Goal: Complete application form: Complete application form

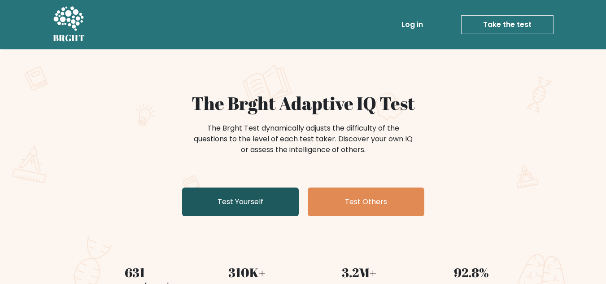
click at [244, 206] on link "Test Yourself" at bounding box center [240, 202] width 117 height 29
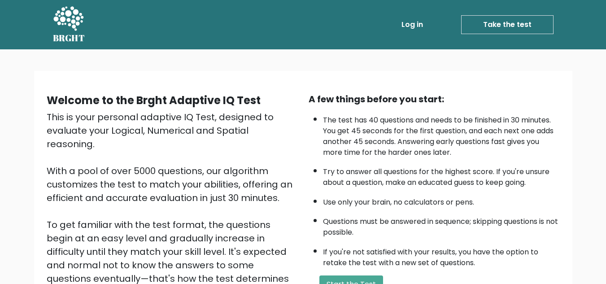
click at [537, 25] on link "Take the test" at bounding box center [507, 24] width 92 height 19
click at [516, 23] on link "Take the test" at bounding box center [507, 24] width 92 height 19
click at [522, 23] on link "Take the test" at bounding box center [507, 24] width 92 height 19
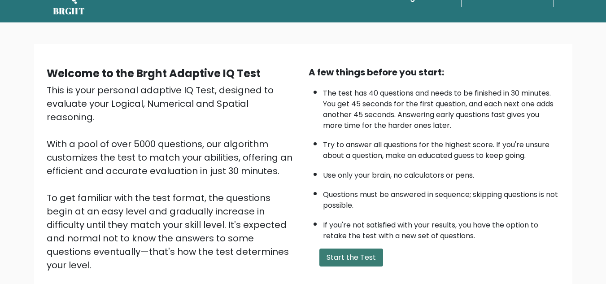
click at [350, 259] on button "Start the Test" at bounding box center [351, 258] width 64 height 18
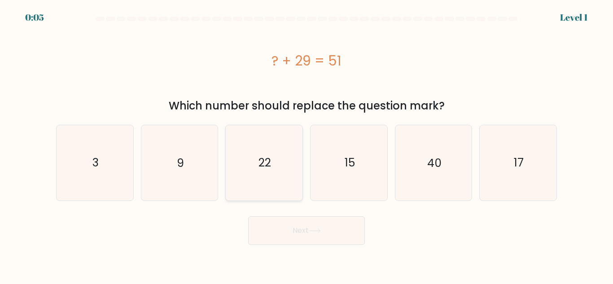
click at [274, 166] on icon "22" at bounding box center [264, 162] width 75 height 75
click at [306, 144] on input "c. 22" at bounding box center [306, 143] width 0 height 2
radio input "true"
click at [302, 230] on button "Next" at bounding box center [306, 230] width 117 height 29
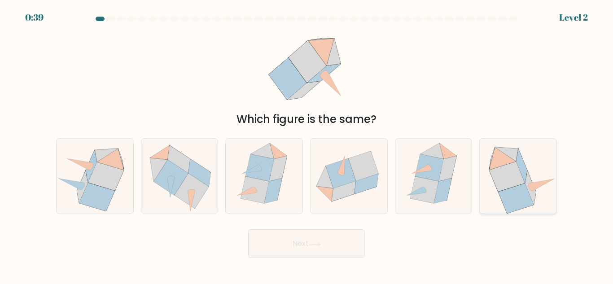
click at [524, 179] on icon at bounding box center [507, 177] width 36 height 30
click at [307, 144] on input "f." at bounding box center [306, 143] width 0 height 2
radio input "true"
click at [311, 241] on button "Next" at bounding box center [306, 243] width 117 height 29
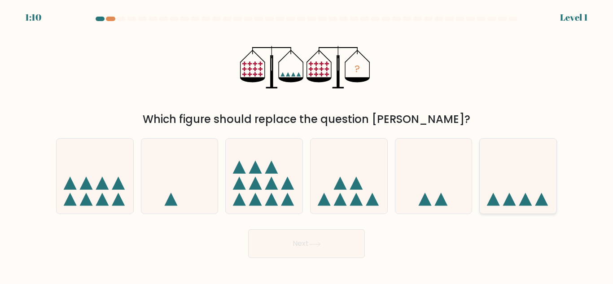
click at [508, 179] on icon at bounding box center [518, 175] width 77 height 63
click at [307, 144] on input "f." at bounding box center [306, 143] width 0 height 2
radio input "true"
click at [299, 240] on button "Next" at bounding box center [306, 243] width 117 height 29
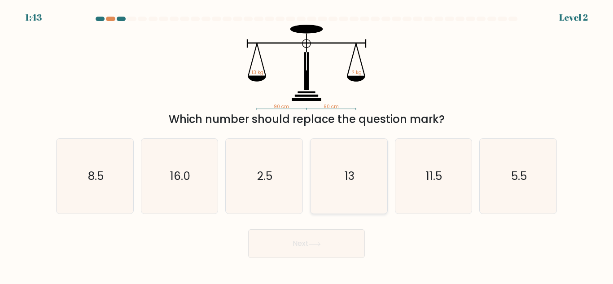
click at [332, 181] on icon "13" at bounding box center [348, 176] width 75 height 75
click at [307, 144] on input "d. 13" at bounding box center [306, 143] width 0 height 2
radio input "true"
click at [325, 250] on button "Next" at bounding box center [306, 243] width 117 height 29
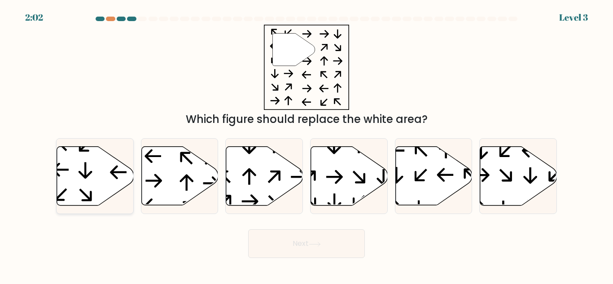
click at [82, 172] on icon at bounding box center [95, 176] width 77 height 59
click at [306, 144] on input "a." at bounding box center [306, 143] width 0 height 2
radio input "true"
click at [328, 239] on button "Next" at bounding box center [306, 243] width 117 height 29
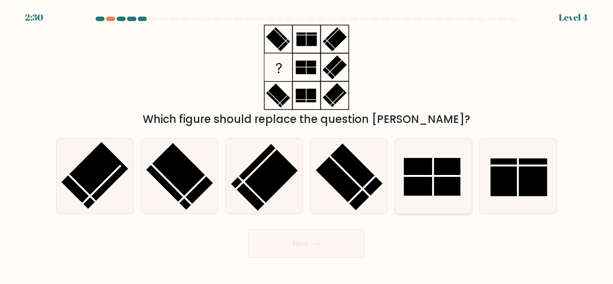
click at [418, 181] on rect at bounding box center [432, 177] width 57 height 38
click at [307, 144] on input "e." at bounding box center [306, 143] width 0 height 2
radio input "true"
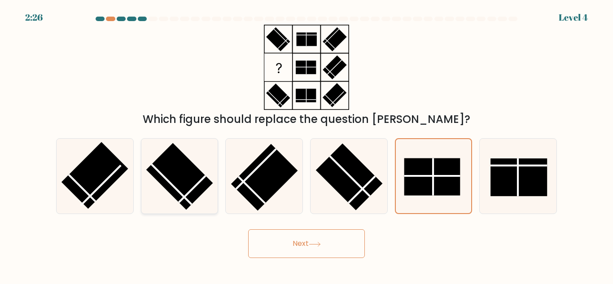
click at [181, 184] on rect at bounding box center [179, 176] width 67 height 67
click at [306, 144] on input "b." at bounding box center [306, 143] width 0 height 2
radio input "true"
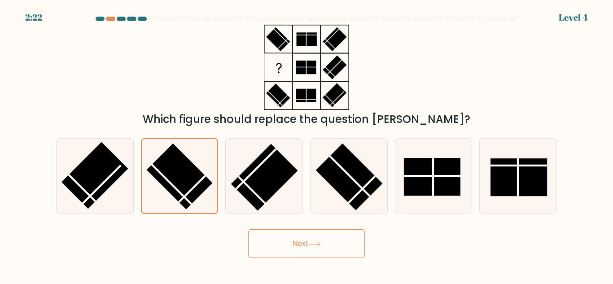
click at [311, 236] on button "Next" at bounding box center [306, 243] width 117 height 29
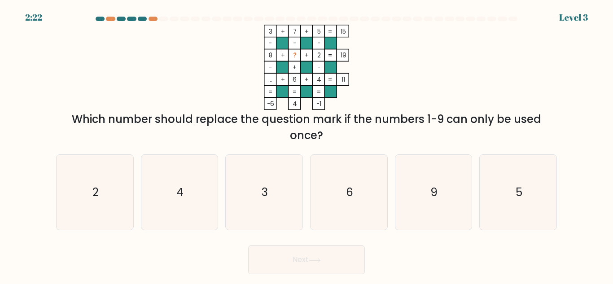
click at [308, 251] on button "Next" at bounding box center [306, 259] width 117 height 29
click at [405, 192] on icon "9" at bounding box center [433, 192] width 75 height 75
click at [307, 144] on input "e. 9" at bounding box center [306, 143] width 0 height 2
radio input "true"
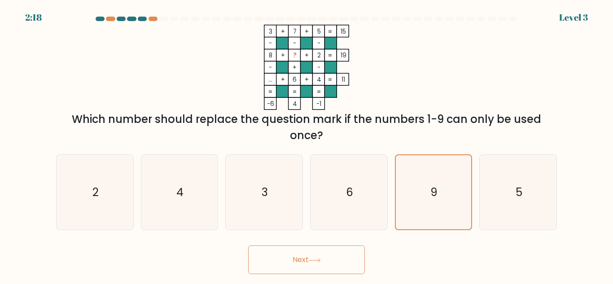
click at [281, 252] on button "Next" at bounding box center [306, 259] width 117 height 29
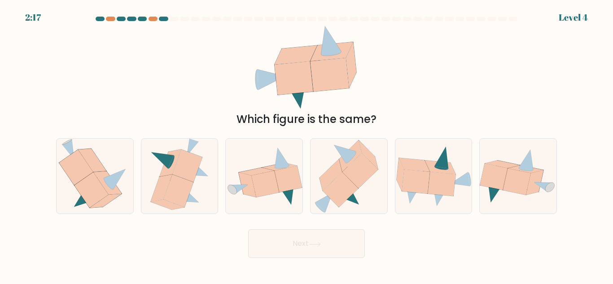
click at [355, 266] on body "2:17 Level 4" at bounding box center [306, 142] width 613 height 284
click at [72, 179] on icon at bounding box center [76, 167] width 34 height 35
click at [306, 144] on input "a." at bounding box center [306, 143] width 0 height 2
radio input "true"
drag, startPoint x: 316, startPoint y: 247, endPoint x: 328, endPoint y: 237, distance: 15.0
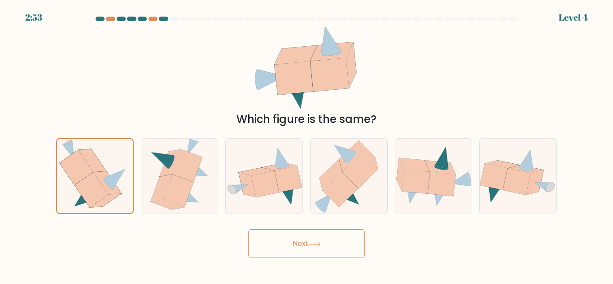
click at [317, 247] on button "Next" at bounding box center [306, 243] width 117 height 29
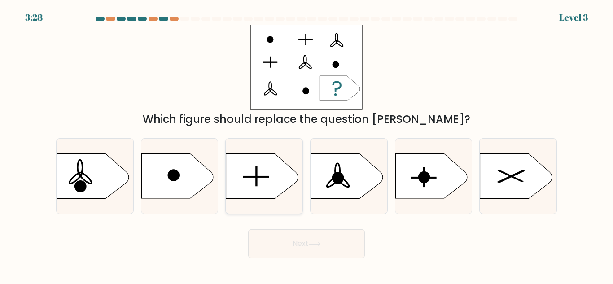
click at [257, 178] on rect at bounding box center [256, 176] width 1 height 19
click at [306, 144] on input "c." at bounding box center [306, 143] width 0 height 2
radio input "true"
click at [293, 244] on button "Next" at bounding box center [306, 243] width 117 height 29
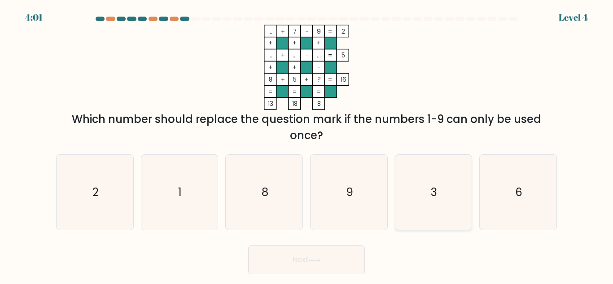
click at [461, 198] on icon "3" at bounding box center [433, 192] width 75 height 75
click at [307, 144] on input "e. 3" at bounding box center [306, 143] width 0 height 2
radio input "true"
click at [288, 261] on button "Next" at bounding box center [306, 259] width 117 height 29
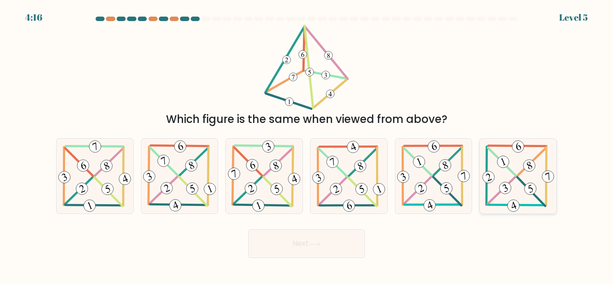
click at [511, 182] on 652 at bounding box center [501, 190] width 28 height 27
click at [307, 144] on input "f." at bounding box center [306, 143] width 0 height 2
radio input "true"
click at [298, 245] on button "Next" at bounding box center [306, 243] width 117 height 29
click at [303, 246] on button "Next" at bounding box center [306, 243] width 117 height 29
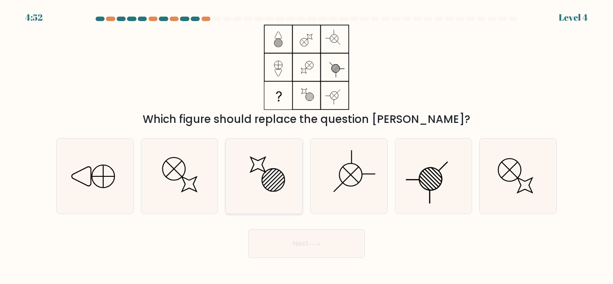
click at [275, 193] on icon at bounding box center [264, 176] width 75 height 75
click at [306, 144] on input "c." at bounding box center [306, 143] width 0 height 2
radio input "true"
click at [289, 242] on button "Next" at bounding box center [306, 243] width 117 height 29
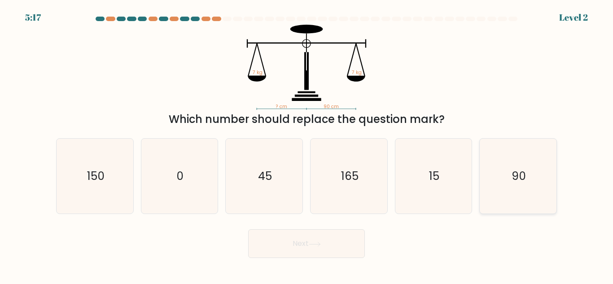
click at [505, 175] on icon "90" at bounding box center [518, 176] width 75 height 75
click at [307, 144] on input "f. 90" at bounding box center [306, 143] width 0 height 2
radio input "true"
click at [306, 241] on button "Next" at bounding box center [306, 243] width 117 height 29
click at [310, 236] on button "Next" at bounding box center [306, 243] width 117 height 29
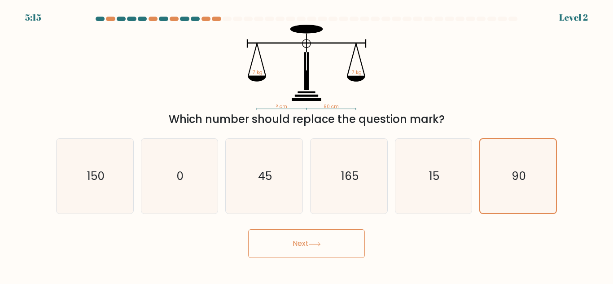
click at [309, 238] on button "Next" at bounding box center [306, 243] width 117 height 29
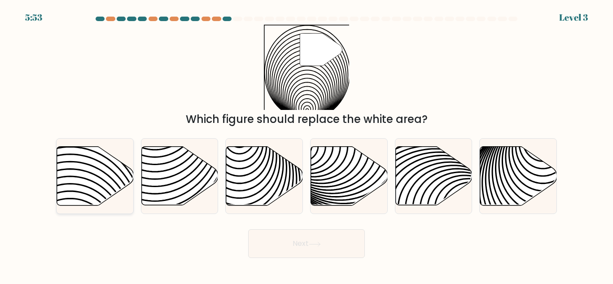
click at [78, 179] on icon at bounding box center [95, 176] width 77 height 59
click at [306, 144] on input "a." at bounding box center [306, 143] width 0 height 2
radio input "true"
click at [266, 239] on button "Next" at bounding box center [306, 243] width 117 height 29
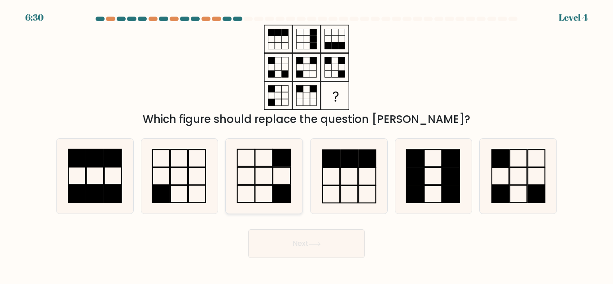
click at [264, 178] on icon at bounding box center [264, 176] width 75 height 75
click at [306, 144] on input "c." at bounding box center [306, 143] width 0 height 2
radio input "true"
click at [294, 245] on button "Next" at bounding box center [306, 243] width 117 height 29
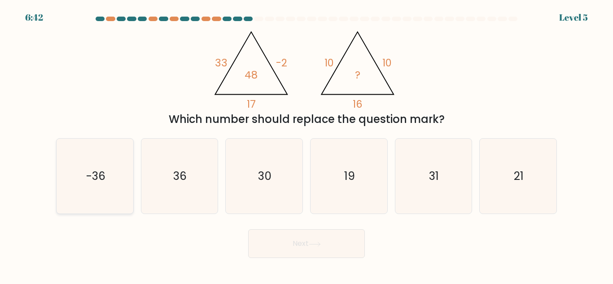
click at [111, 184] on icon "-36" at bounding box center [94, 176] width 75 height 75
click at [306, 144] on input "a. -36" at bounding box center [306, 143] width 0 height 2
radio input "true"
click at [351, 190] on icon "19" at bounding box center [348, 176] width 75 height 75
click at [307, 144] on input "d. 19" at bounding box center [306, 143] width 0 height 2
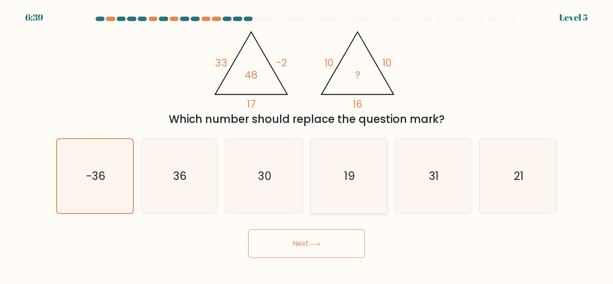
radio input "true"
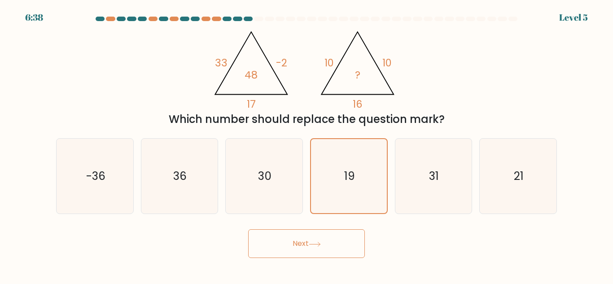
click at [295, 248] on button "Next" at bounding box center [306, 243] width 117 height 29
drag, startPoint x: 301, startPoint y: 245, endPoint x: 306, endPoint y: 245, distance: 5.0
click at [304, 245] on button "Next" at bounding box center [306, 243] width 117 height 29
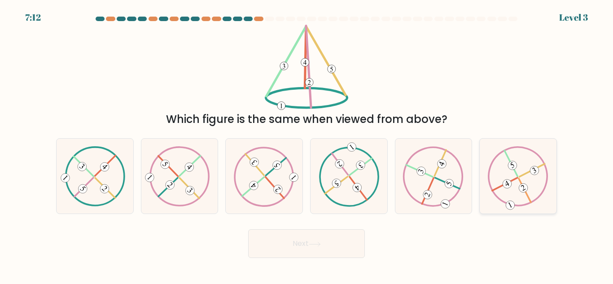
click at [526, 171] on icon at bounding box center [518, 176] width 61 height 60
click at [307, 144] on input "f." at bounding box center [306, 143] width 0 height 2
radio input "true"
click at [306, 241] on button "Next" at bounding box center [306, 243] width 117 height 29
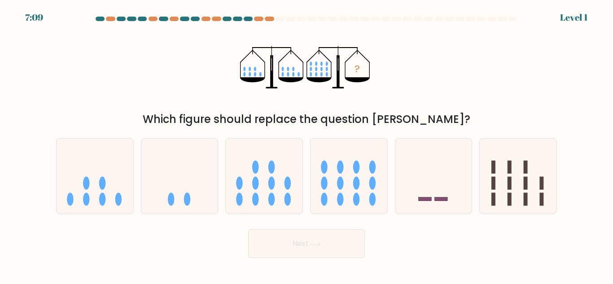
click at [306, 241] on button "Next" at bounding box center [306, 243] width 117 height 29
click at [358, 190] on icon at bounding box center [349, 175] width 77 height 63
click at [307, 144] on input "d." at bounding box center [306, 143] width 0 height 2
radio input "true"
click at [295, 253] on button "Next" at bounding box center [306, 243] width 117 height 29
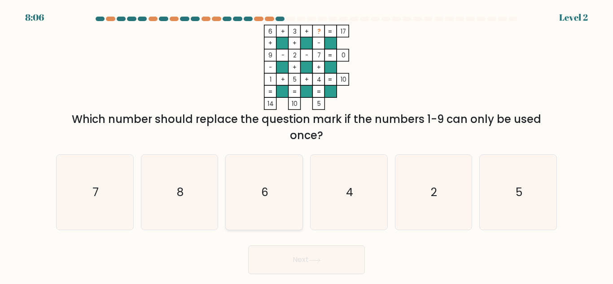
click at [239, 206] on icon "6" at bounding box center [264, 192] width 75 height 75
click at [306, 144] on input "c. 6" at bounding box center [306, 143] width 0 height 2
radio input "true"
click at [244, 204] on icon "6" at bounding box center [264, 192] width 74 height 74
click at [306, 144] on input "c. 6" at bounding box center [306, 143] width 0 height 2
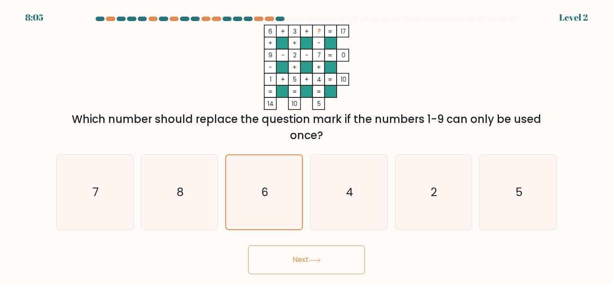
click at [265, 250] on button "Next" at bounding box center [306, 259] width 117 height 29
click at [284, 260] on button "Next" at bounding box center [306, 259] width 117 height 29
click at [292, 262] on body "8:05 Level 2" at bounding box center [306, 142] width 613 height 284
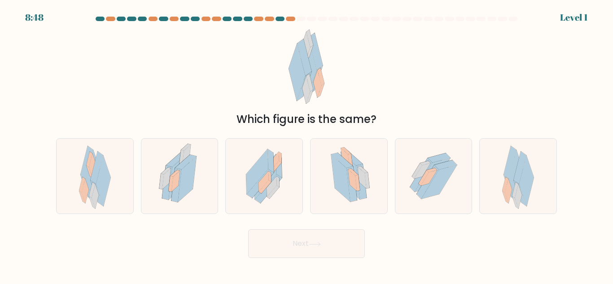
drag, startPoint x: 292, startPoint y: 261, endPoint x: 296, endPoint y: 231, distance: 30.0
click at [293, 254] on body "8:48 Level 1" at bounding box center [306, 142] width 613 height 284
click at [315, 200] on div at bounding box center [349, 176] width 78 height 76
click at [307, 144] on input "d." at bounding box center [306, 143] width 0 height 2
radio input "true"
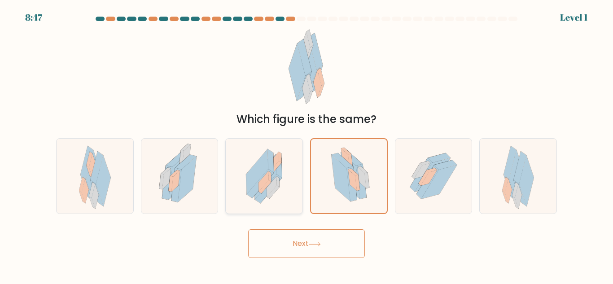
drag, startPoint x: 298, startPoint y: 247, endPoint x: 237, endPoint y: 179, distance: 90.9
click at [295, 247] on button "Next" at bounding box center [306, 243] width 117 height 29
drag, startPoint x: 222, startPoint y: 149, endPoint x: 114, endPoint y: 96, distance: 120.6
click at [114, 96] on form at bounding box center [306, 137] width 613 height 241
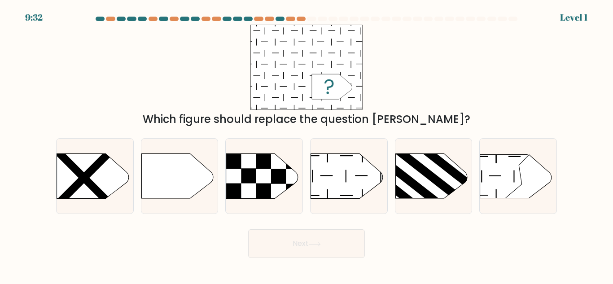
click at [114, 96] on div "Which figure should replace the question [PERSON_NAME]?" at bounding box center [307, 76] width 512 height 103
click at [353, 174] on icon at bounding box center [347, 176] width 72 height 45
click at [307, 144] on input "d." at bounding box center [306, 143] width 0 height 2
radio input "true"
click at [318, 245] on icon at bounding box center [315, 244] width 12 height 5
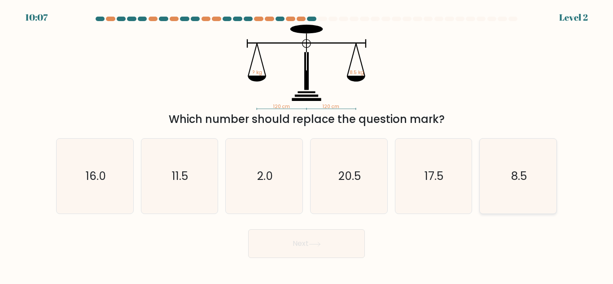
click at [514, 171] on icon "8.5" at bounding box center [518, 176] width 75 height 75
click at [307, 144] on input "f. 8.5" at bounding box center [306, 143] width 0 height 2
radio input "true"
click at [291, 244] on button "Next" at bounding box center [306, 243] width 117 height 29
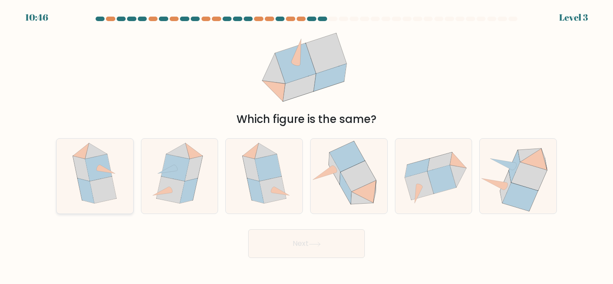
click at [84, 180] on icon at bounding box center [86, 190] width 17 height 25
click at [306, 144] on input "a." at bounding box center [306, 143] width 0 height 2
radio input "true"
click at [298, 237] on button "Next" at bounding box center [306, 243] width 117 height 29
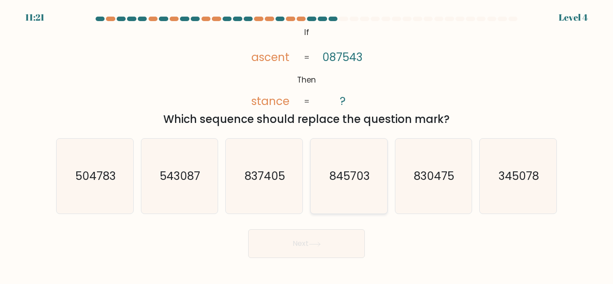
click at [330, 194] on icon "845703" at bounding box center [348, 176] width 75 height 75
click at [307, 144] on input "d. 845703" at bounding box center [306, 143] width 0 height 2
radio input "true"
click at [313, 243] on icon at bounding box center [315, 244] width 12 height 5
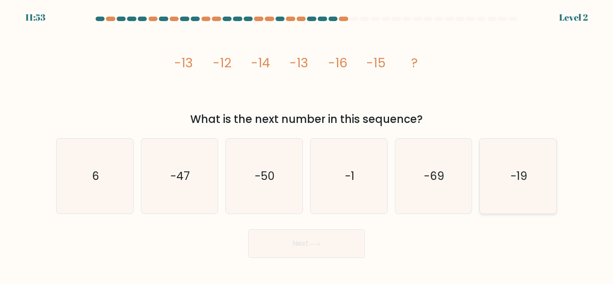
click at [495, 175] on icon "-19" at bounding box center [518, 176] width 75 height 75
click at [307, 144] on input "f. -19" at bounding box center [306, 143] width 0 height 2
radio input "true"
click at [331, 249] on button "Next" at bounding box center [306, 243] width 117 height 29
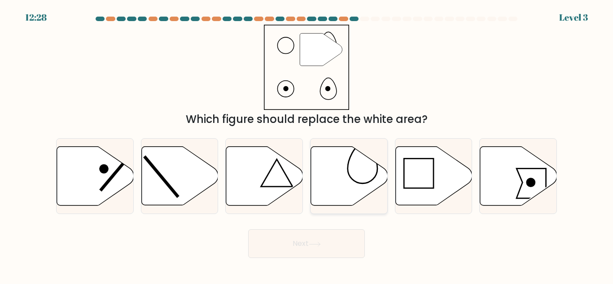
click at [344, 178] on icon at bounding box center [349, 176] width 77 height 59
click at [307, 144] on input "d." at bounding box center [306, 143] width 0 height 2
radio input "true"
click at [306, 244] on button "Next" at bounding box center [306, 243] width 117 height 29
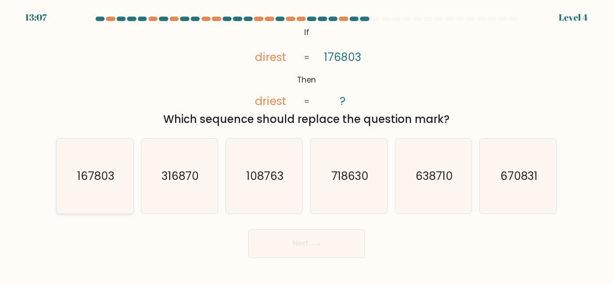
click at [82, 180] on text "167803" at bounding box center [95, 176] width 37 height 16
click at [306, 144] on input "a. 167803" at bounding box center [306, 143] width 0 height 2
radio input "true"
click at [293, 249] on button "Next" at bounding box center [306, 243] width 117 height 29
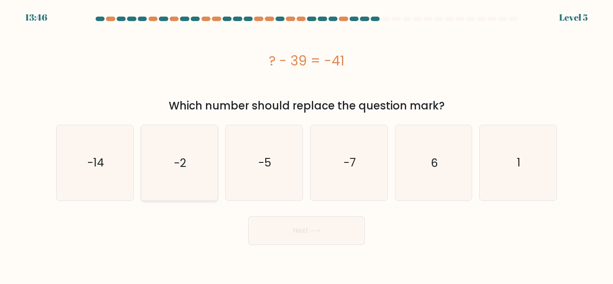
click at [184, 177] on icon "-2" at bounding box center [179, 162] width 75 height 75
click at [306, 144] on input "b. -2" at bounding box center [306, 143] width 0 height 2
radio input "true"
click at [309, 228] on button "Next" at bounding box center [306, 230] width 117 height 29
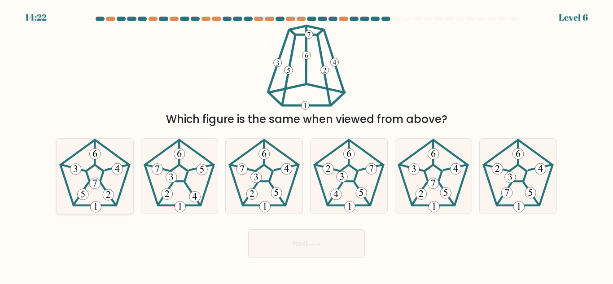
click at [94, 189] on icon at bounding box center [94, 176] width 75 height 75
click at [306, 144] on input "a." at bounding box center [306, 143] width 0 height 2
radio input "true"
click at [290, 241] on button "Next" at bounding box center [306, 243] width 117 height 29
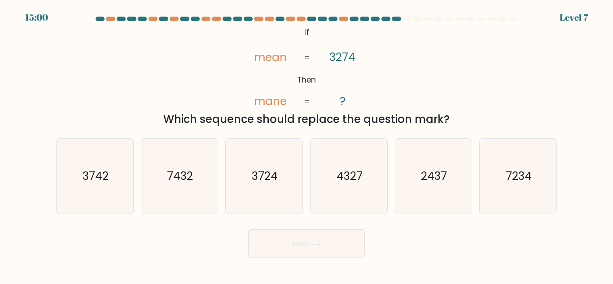
drag, startPoint x: 302, startPoint y: 226, endPoint x: 613, endPoint y: 305, distance: 321.0
click at [613, 284] on html "15:00 Level 7 If ?" at bounding box center [306, 142] width 613 height 284
click at [341, 191] on icon "4327" at bounding box center [348, 176] width 75 height 75
click at [307, 144] on input "d. 4327" at bounding box center [306, 143] width 0 height 2
radio input "true"
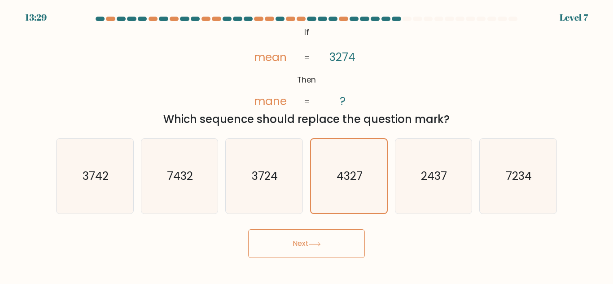
click at [330, 221] on form "If ?" at bounding box center [306, 137] width 613 height 241
click at [328, 227] on div "Next" at bounding box center [307, 241] width 512 height 33
click at [325, 238] on button "Next" at bounding box center [306, 243] width 117 height 29
click at [325, 240] on button "Next" at bounding box center [306, 243] width 117 height 29
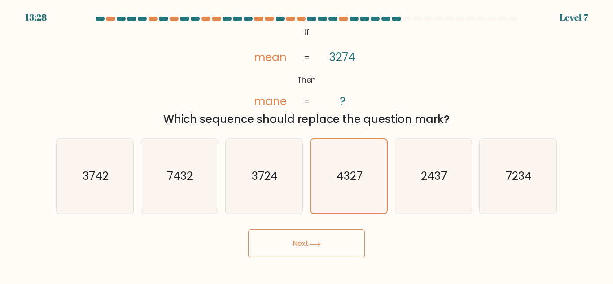
click at [325, 240] on button "Next" at bounding box center [306, 243] width 117 height 29
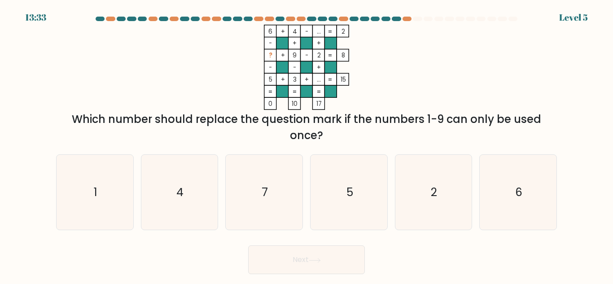
click at [325, 240] on form at bounding box center [306, 146] width 613 height 258
click at [346, 188] on icon "5" at bounding box center [348, 192] width 75 height 75
click at [307, 144] on input "d. 5" at bounding box center [306, 143] width 0 height 2
radio input "true"
click at [322, 253] on button "Next" at bounding box center [306, 259] width 117 height 29
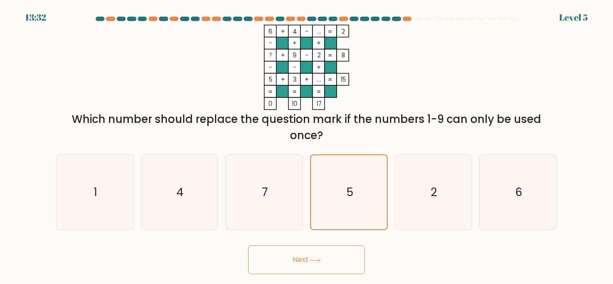
click at [322, 253] on button "Next" at bounding box center [306, 259] width 117 height 29
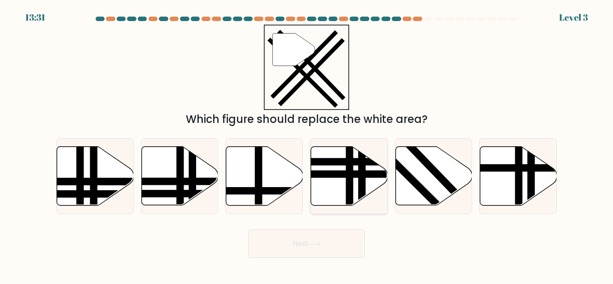
click at [369, 189] on icon at bounding box center [349, 176] width 77 height 59
click at [307, 144] on input "d." at bounding box center [306, 143] width 0 height 2
radio input "true"
click at [335, 243] on button "Next" at bounding box center [306, 243] width 117 height 29
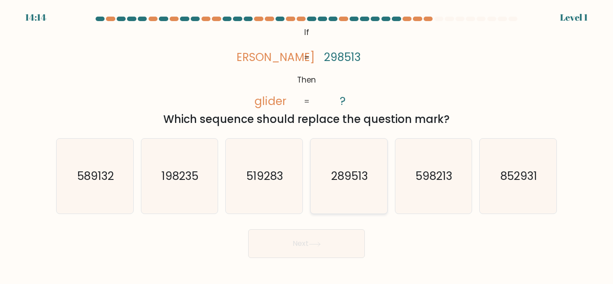
click at [371, 193] on icon "289513" at bounding box center [348, 176] width 75 height 75
click at [307, 144] on input "d. 289513" at bounding box center [306, 143] width 0 height 2
radio input "true"
click at [342, 236] on button "Next" at bounding box center [306, 243] width 117 height 29
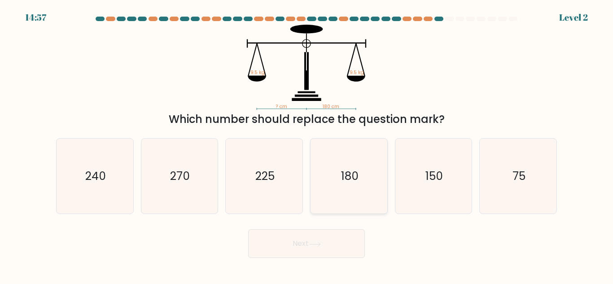
click at [368, 187] on icon "180" at bounding box center [348, 176] width 75 height 75
click at [307, 144] on input "d. 180" at bounding box center [306, 143] width 0 height 2
radio input "true"
click at [341, 234] on button "Next" at bounding box center [306, 243] width 117 height 29
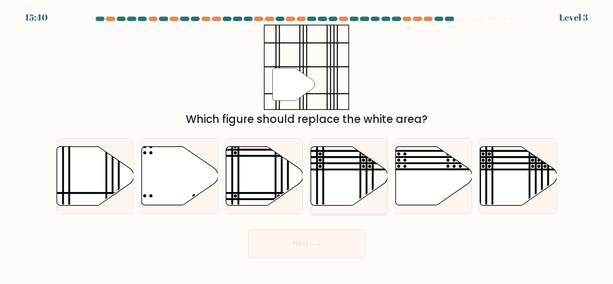
click at [358, 203] on icon at bounding box center [349, 176] width 77 height 60
click at [307, 144] on input "d." at bounding box center [306, 143] width 0 height 2
radio input "true"
click at [336, 238] on button "Next" at bounding box center [306, 243] width 117 height 29
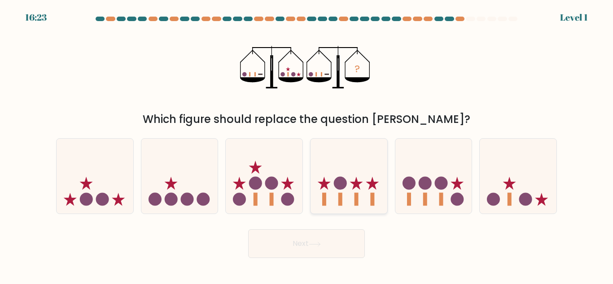
click at [363, 194] on icon at bounding box center [349, 175] width 77 height 63
click at [307, 144] on input "d." at bounding box center [306, 143] width 0 height 2
radio input "true"
click at [335, 246] on button "Next" at bounding box center [306, 243] width 117 height 29
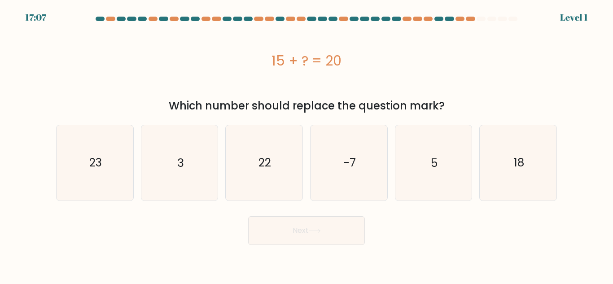
click at [335, 246] on body "17:07 Level 1 3" at bounding box center [306, 142] width 613 height 284
click at [352, 183] on icon "-7" at bounding box center [348, 162] width 75 height 75
click at [307, 144] on input "d. -7" at bounding box center [306, 143] width 0 height 2
radio input "true"
click at [347, 185] on icon "-7" at bounding box center [349, 163] width 74 height 74
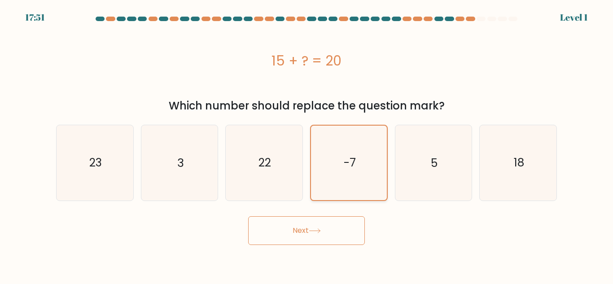
click at [307, 144] on input "d. -7" at bounding box center [306, 143] width 0 height 2
click at [329, 224] on button "Next" at bounding box center [306, 230] width 117 height 29
click at [354, 181] on icon "-7" at bounding box center [349, 163] width 74 height 74
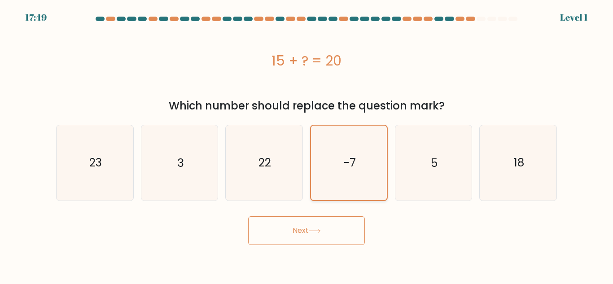
click at [307, 144] on input "d. -7" at bounding box center [306, 143] width 0 height 2
click at [354, 181] on icon "-7" at bounding box center [349, 163] width 74 height 74
click at [307, 144] on input "d. -7" at bounding box center [306, 143] width 0 height 2
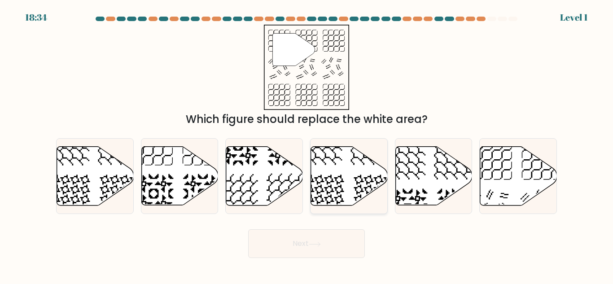
click at [346, 182] on icon at bounding box center [349, 176] width 77 height 59
click at [307, 144] on input "d." at bounding box center [306, 143] width 0 height 2
radio input "true"
click at [346, 182] on icon at bounding box center [349, 176] width 76 height 58
click at [307, 144] on input "d." at bounding box center [306, 143] width 0 height 2
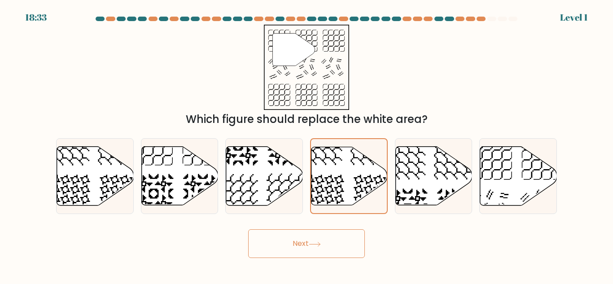
click at [318, 241] on button "Next" at bounding box center [306, 243] width 117 height 29
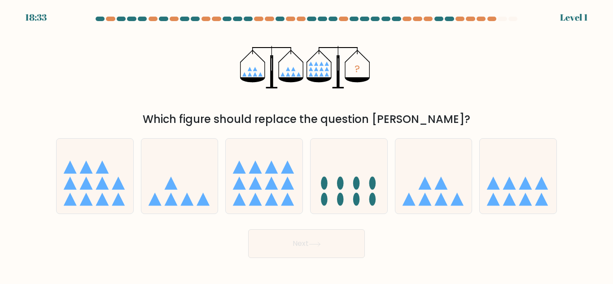
click at [318, 241] on button "Next" at bounding box center [306, 243] width 117 height 29
click at [340, 208] on div at bounding box center [349, 176] width 78 height 76
click at [307, 144] on input "d." at bounding box center [306, 143] width 0 height 2
radio input "true"
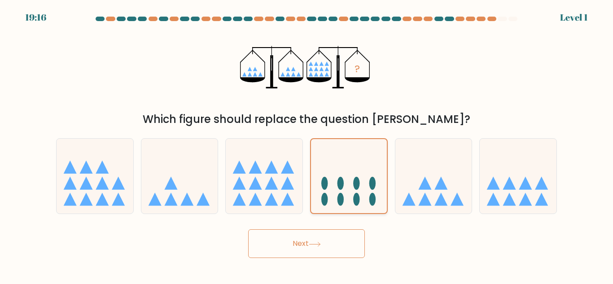
click at [343, 207] on icon at bounding box center [349, 176] width 76 height 63
click at [307, 144] on input "d." at bounding box center [306, 143] width 0 height 2
click at [326, 238] on button "Next" at bounding box center [306, 243] width 117 height 29
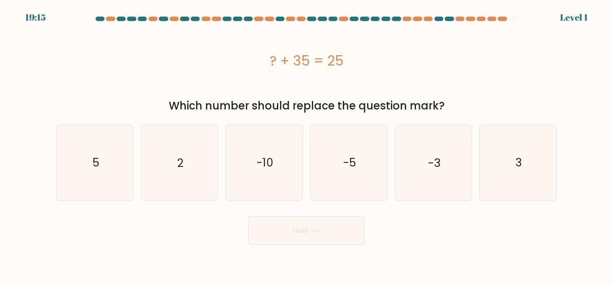
click at [326, 238] on button "Next" at bounding box center [306, 230] width 117 height 29
click at [339, 188] on icon "-5" at bounding box center [348, 162] width 75 height 75
click at [307, 144] on input "d. -5" at bounding box center [306, 143] width 0 height 2
radio input "true"
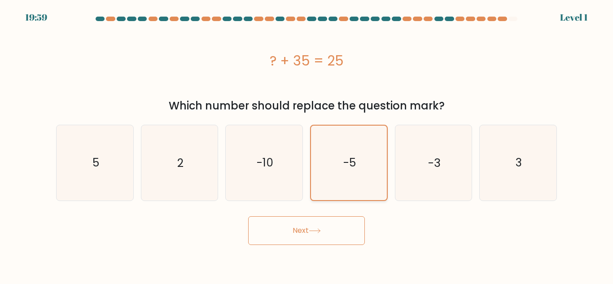
click at [341, 185] on icon "-5" at bounding box center [349, 163] width 74 height 74
click at [307, 144] on input "d. -5" at bounding box center [306, 143] width 0 height 2
click at [341, 185] on icon "-5" at bounding box center [349, 163] width 74 height 74
click at [307, 144] on input "d. -5" at bounding box center [306, 143] width 0 height 2
click at [323, 220] on button "Next" at bounding box center [306, 230] width 117 height 29
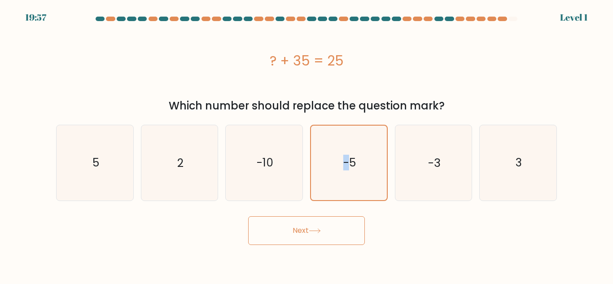
click at [320, 225] on button "Next" at bounding box center [306, 230] width 117 height 29
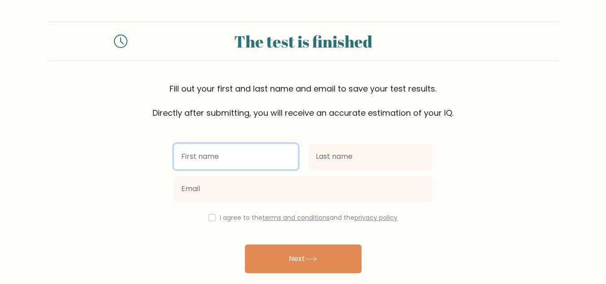
click at [284, 154] on input "text" at bounding box center [236, 156] width 124 height 25
type input "fdhy"
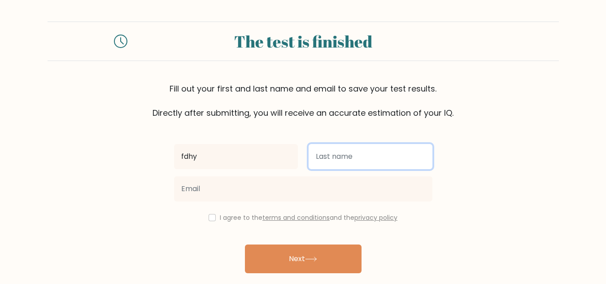
click at [349, 159] on input "text" at bounding box center [371, 156] width 124 height 25
type input "g"
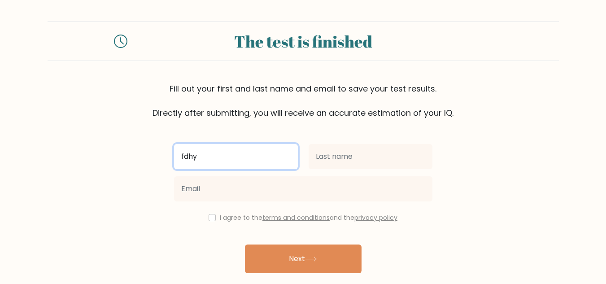
drag, startPoint x: 274, startPoint y: 162, endPoint x: 269, endPoint y: 162, distance: 4.9
click at [270, 162] on input "fdhy" at bounding box center [236, 156] width 124 height 25
type input "f"
click at [270, 158] on input "ayushrandi" at bounding box center [236, 156] width 124 height 25
type input "ayush"
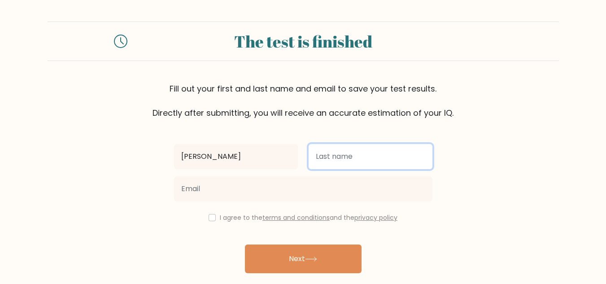
click at [319, 158] on input "text" at bounding box center [371, 156] width 124 height 25
type input "randi"
